Goal: Transaction & Acquisition: Register for event/course

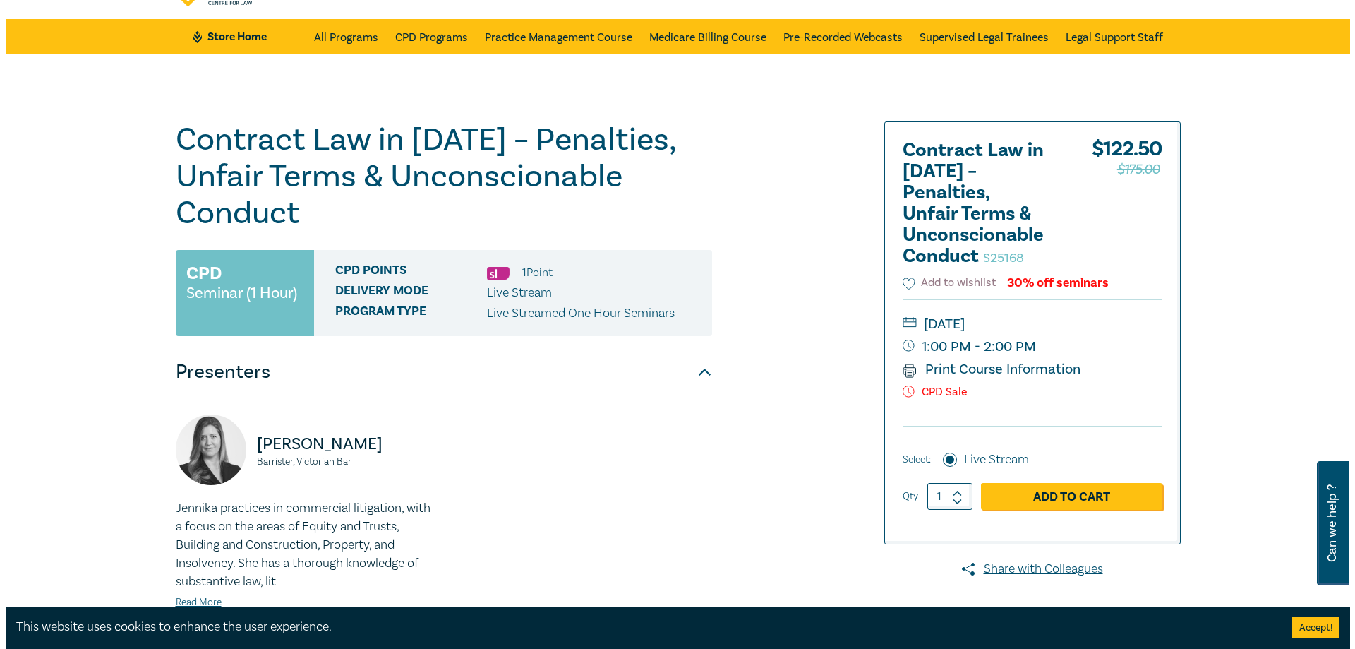
scroll to position [71, 0]
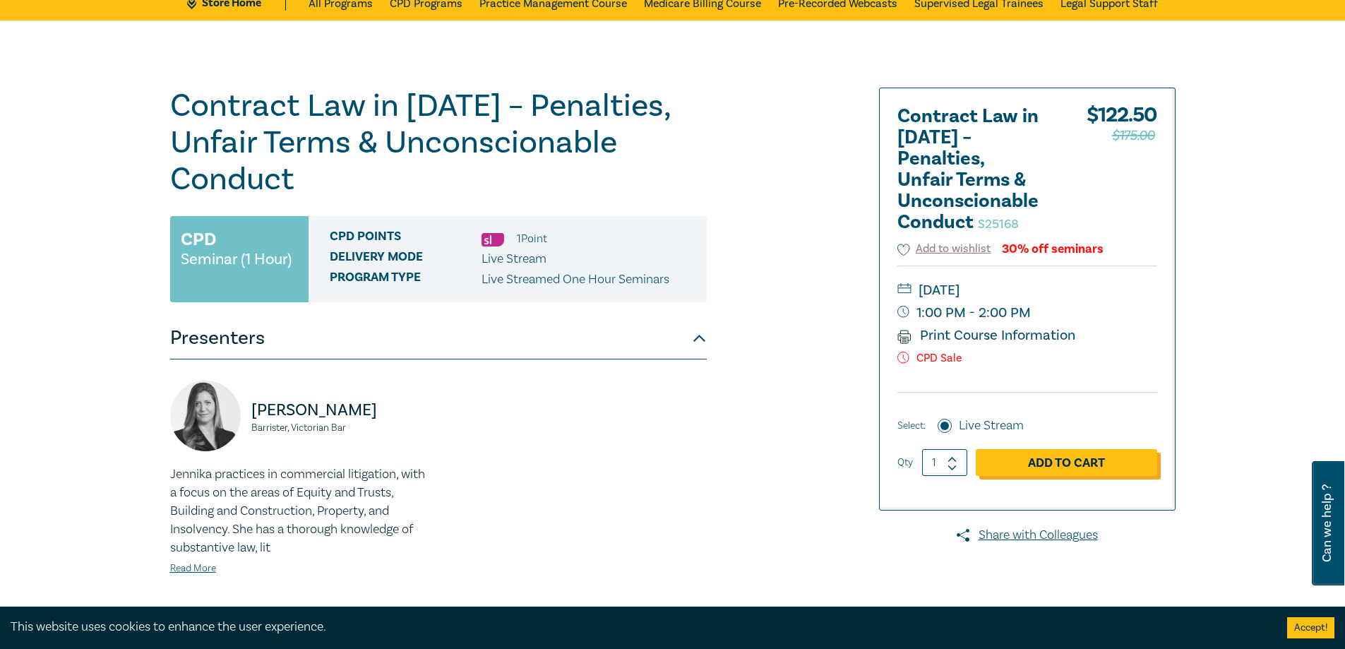
click at [1089, 461] on link "Add to Cart" at bounding box center [1066, 462] width 181 height 27
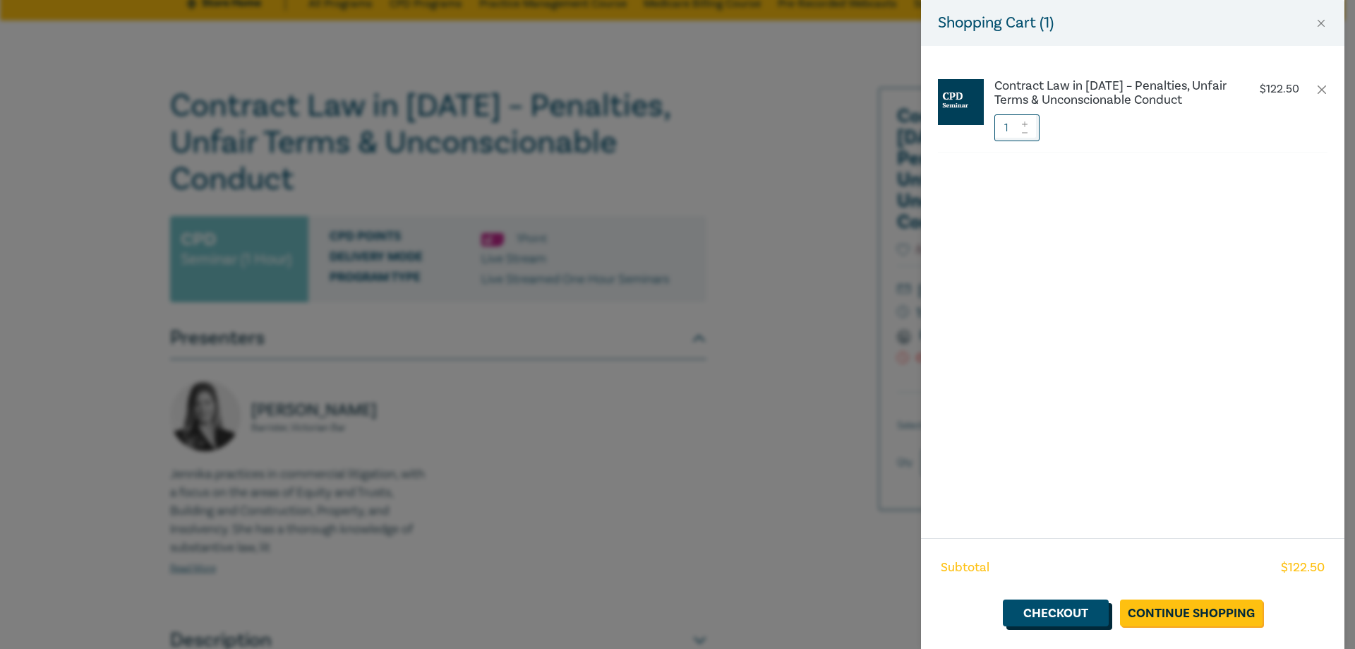
click at [1064, 616] on link "Checkout" at bounding box center [1056, 612] width 106 height 27
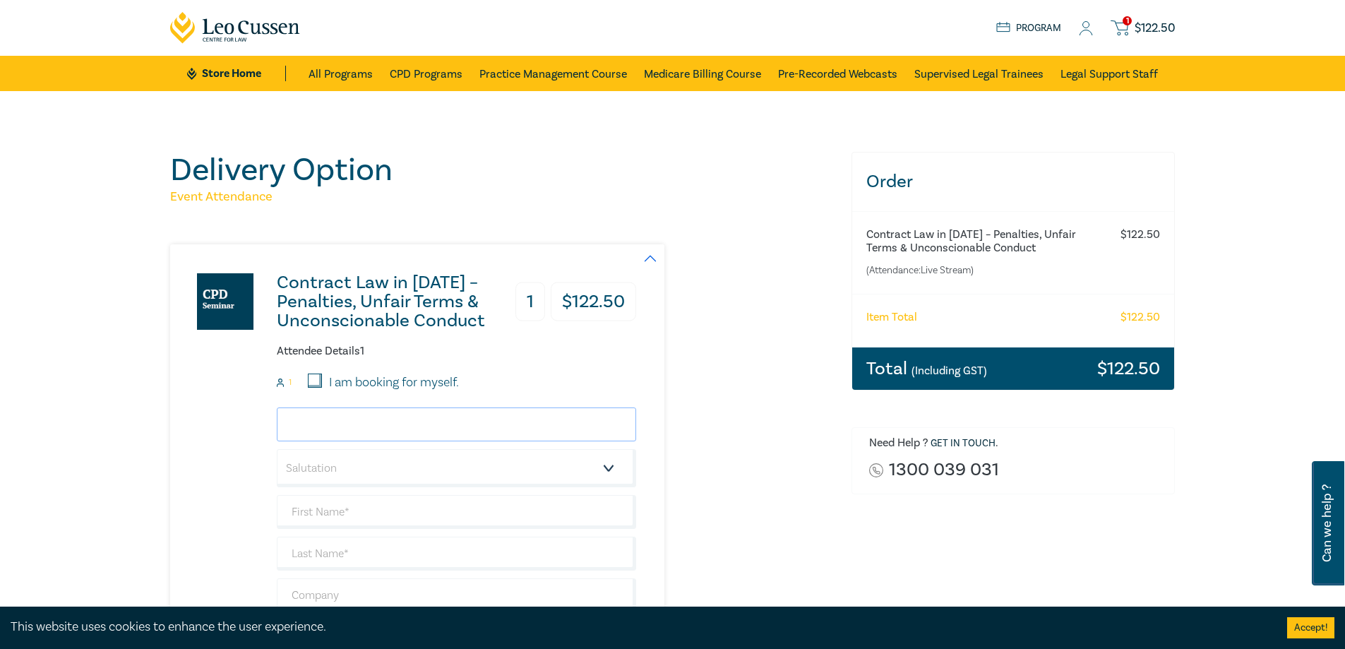
click at [384, 423] on input "email" at bounding box center [456, 424] width 359 height 34
type input "julie.barkla@wisemah.com.au"
type input "[PERSON_NAME]"
type input "Barkla"
type input "0412003221"
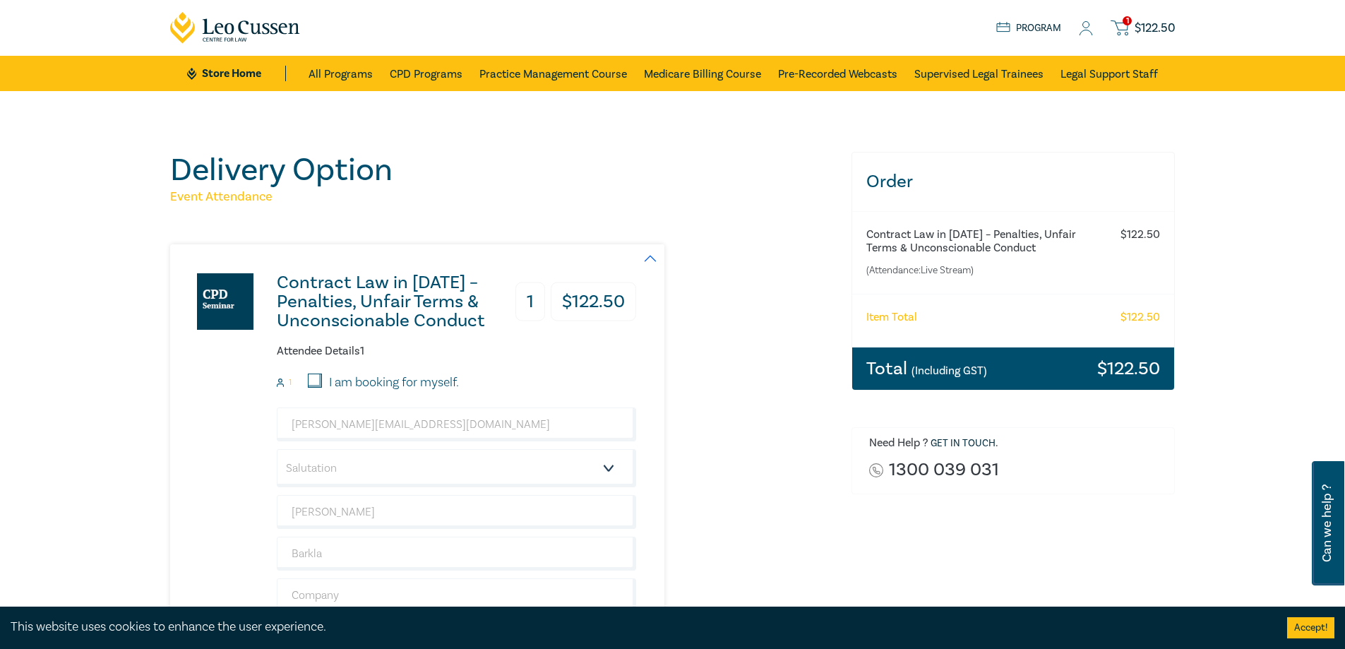
type input "[GEOGRAPHIC_DATA]"
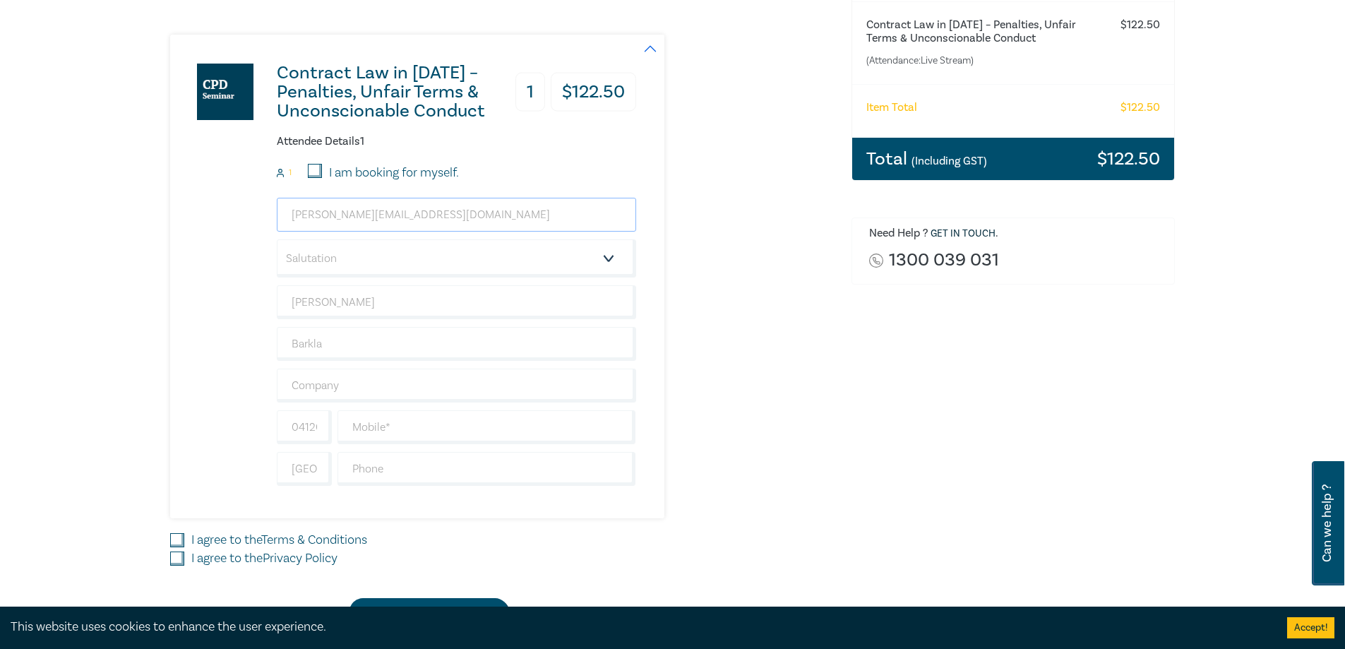
scroll to position [212, 0]
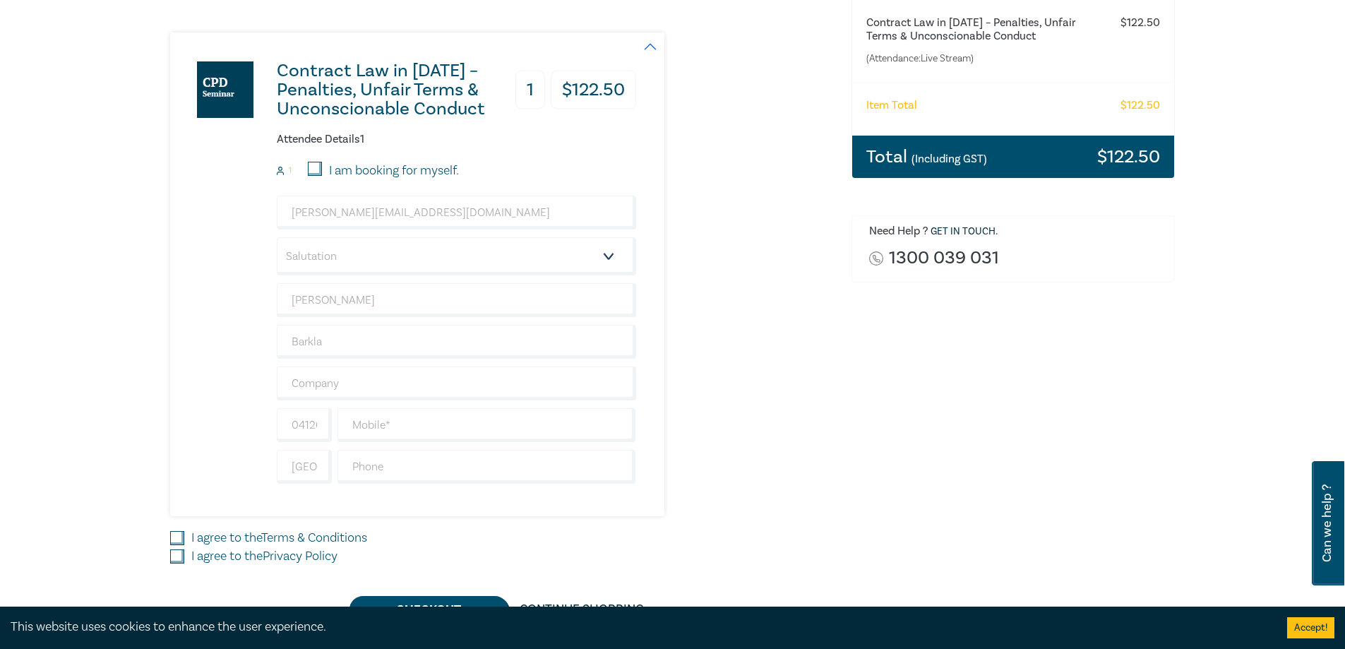
click at [311, 172] on input "I am booking for myself." at bounding box center [315, 169] width 14 height 14
checkbox input "true"
type input "+61"
type input "412003221"
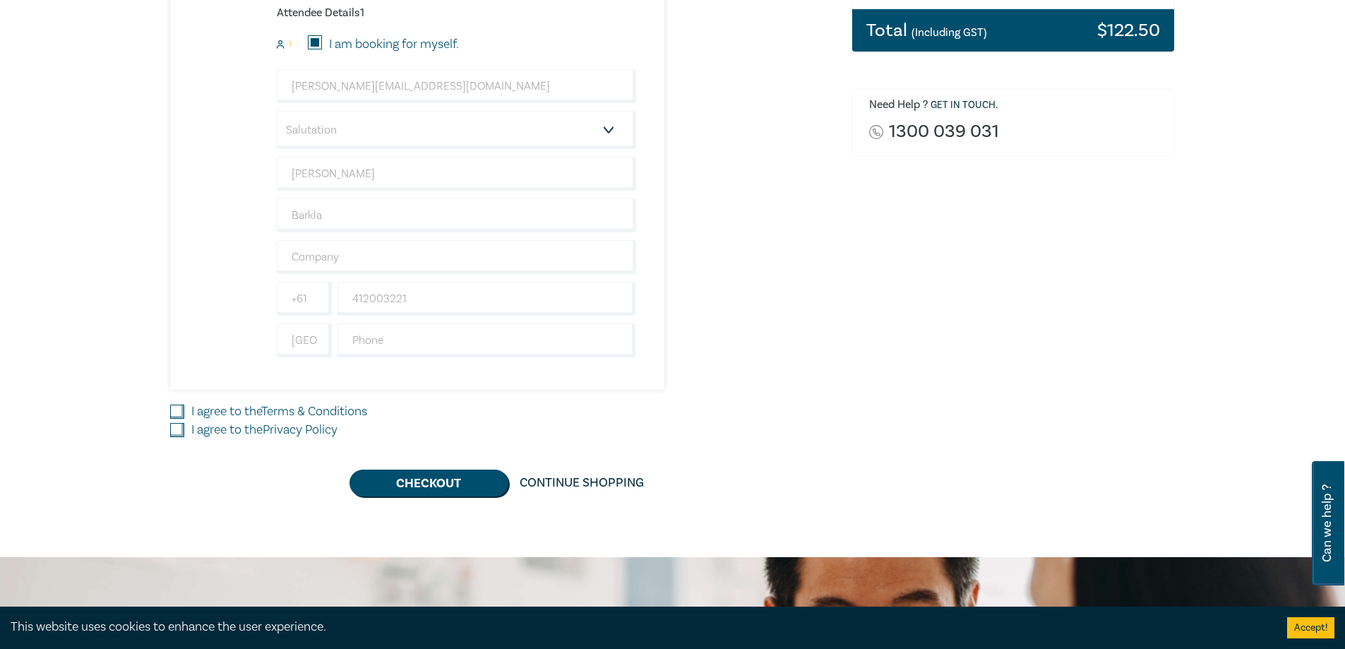
scroll to position [353, 0]
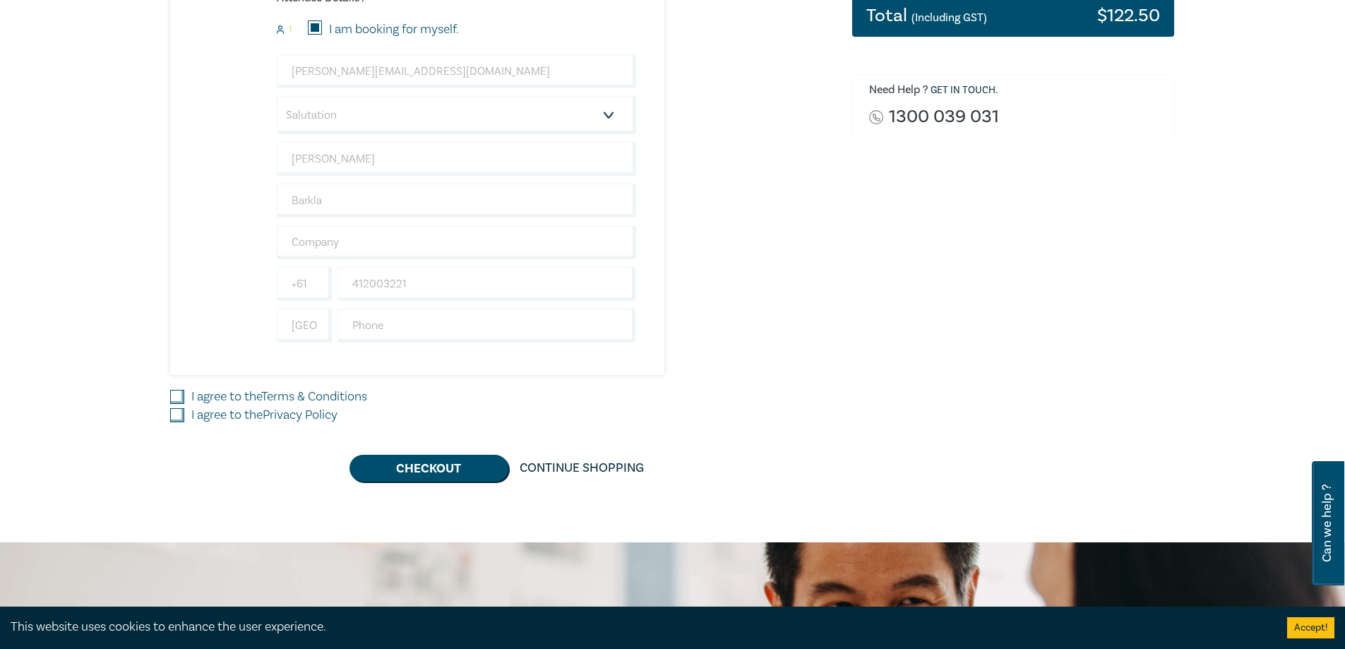
click at [256, 392] on label "I agree to the Terms & Conditions" at bounding box center [279, 397] width 176 height 18
click at [184, 392] on input "I agree to the Terms & Conditions" at bounding box center [177, 397] width 14 height 14
checkbox input "true"
click at [239, 412] on label "I agree to the Privacy Policy" at bounding box center [264, 415] width 146 height 18
click at [184, 412] on input "I agree to the Privacy Policy" at bounding box center [177, 415] width 14 height 14
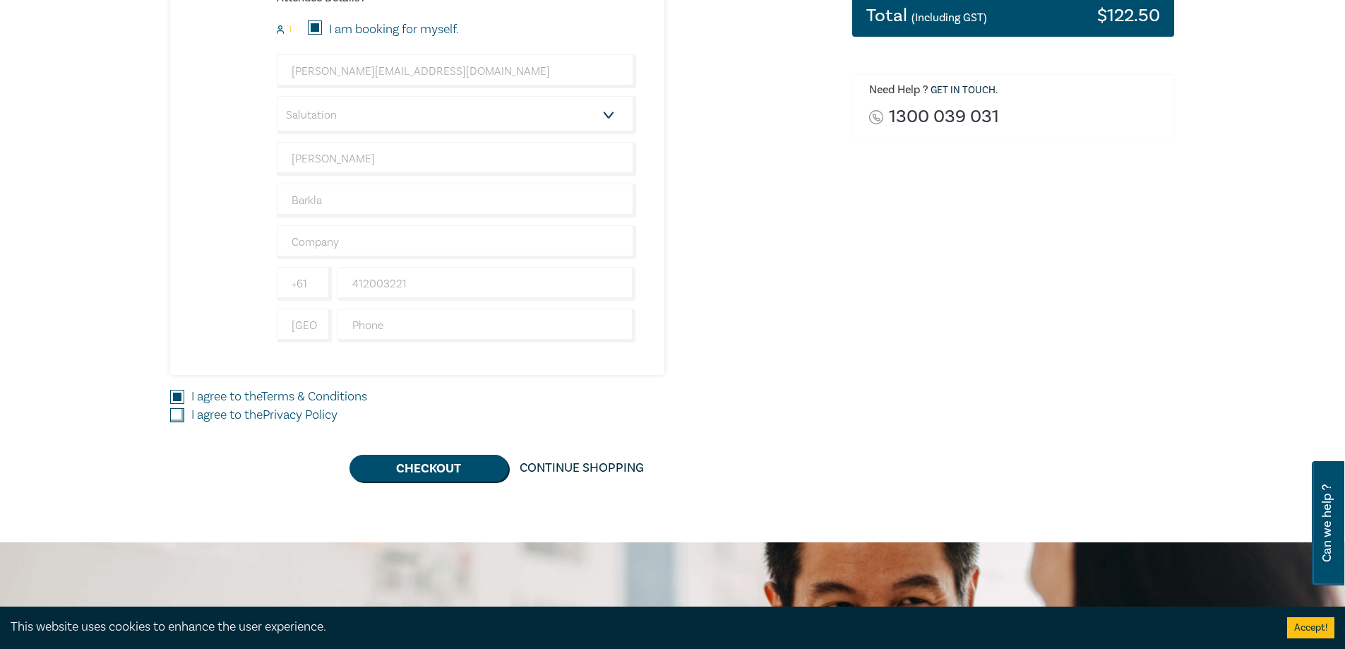
checkbox input "true"
click at [404, 475] on button "Checkout" at bounding box center [428, 468] width 159 height 27
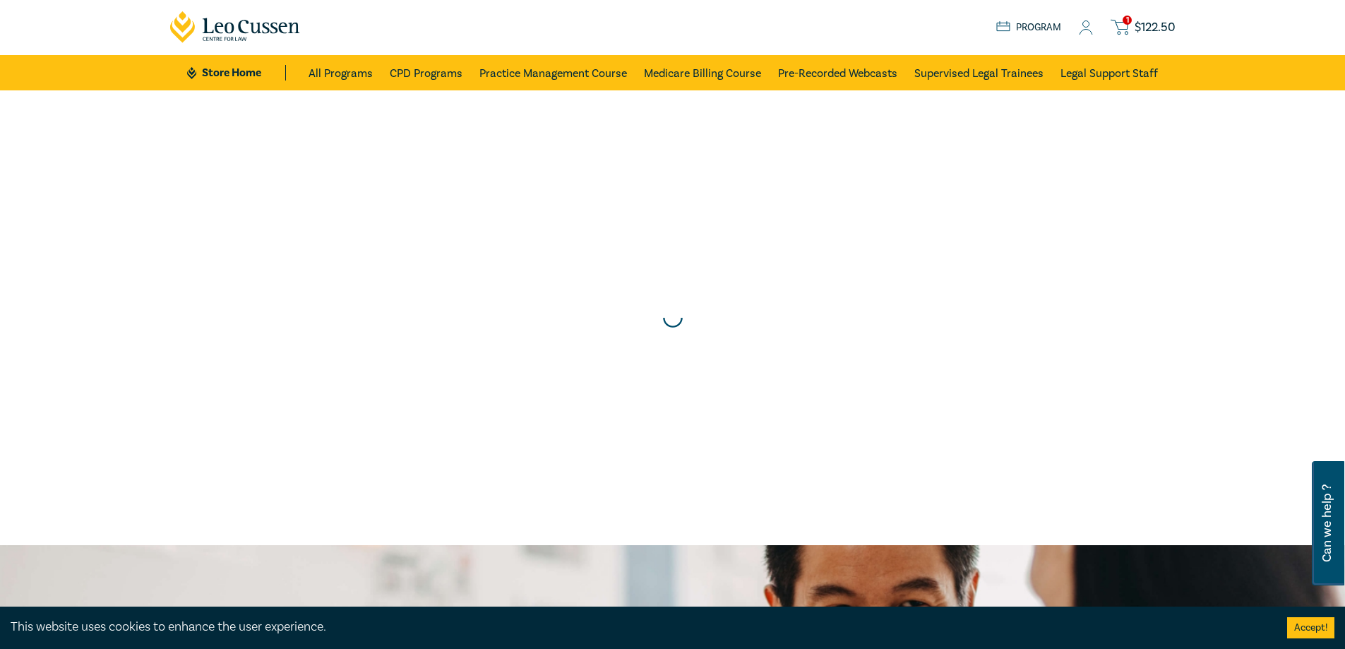
scroll to position [0, 0]
